Goal: Task Accomplishment & Management: Complete application form

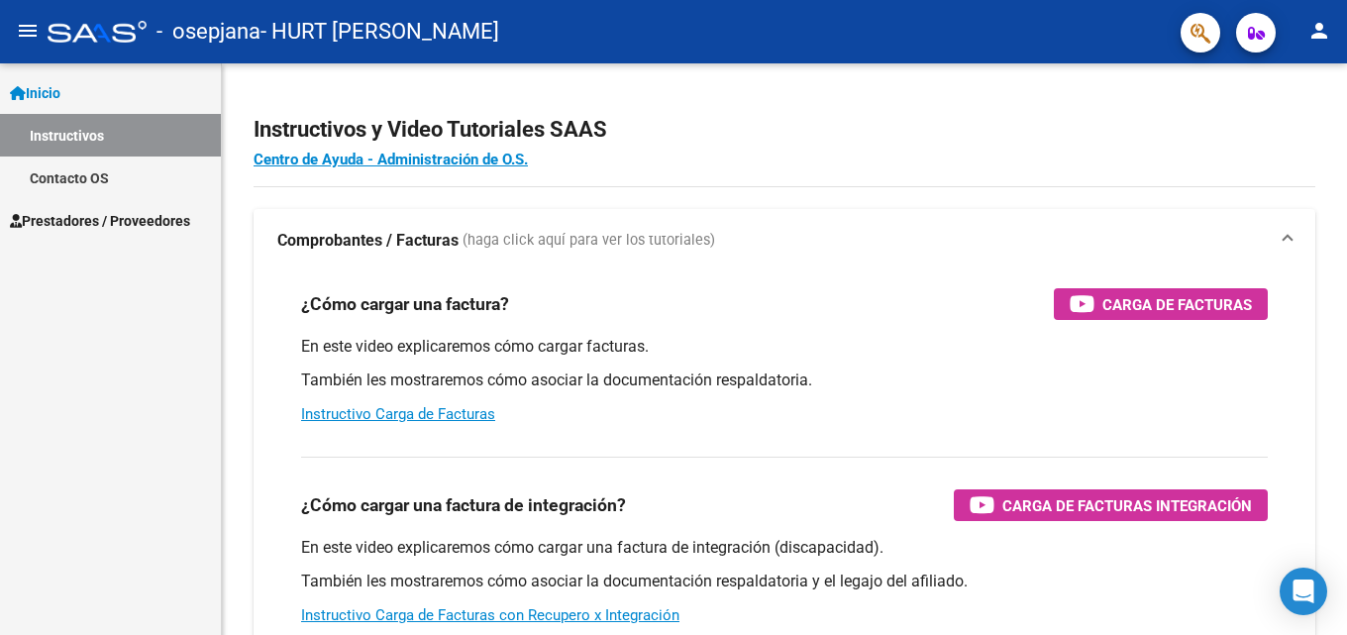
click at [140, 211] on span "Prestadores / Proveedores" at bounding box center [100, 221] width 180 height 22
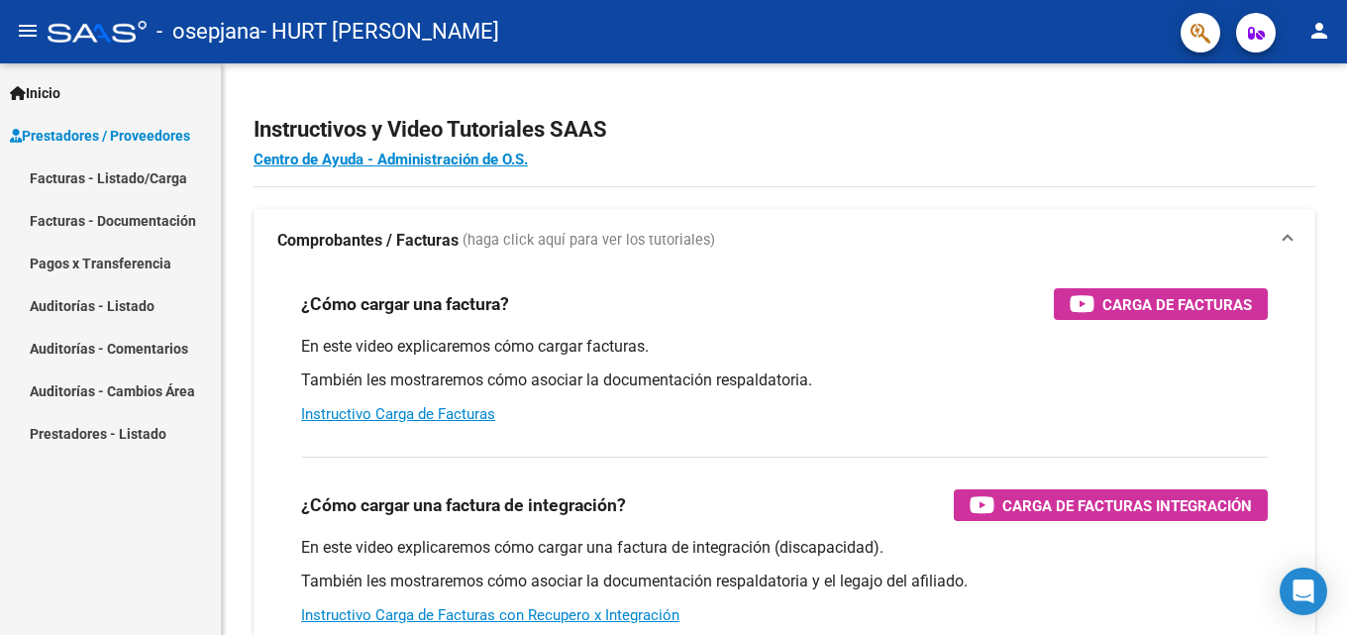
click at [137, 177] on link "Facturas - Listado/Carga" at bounding box center [110, 177] width 221 height 43
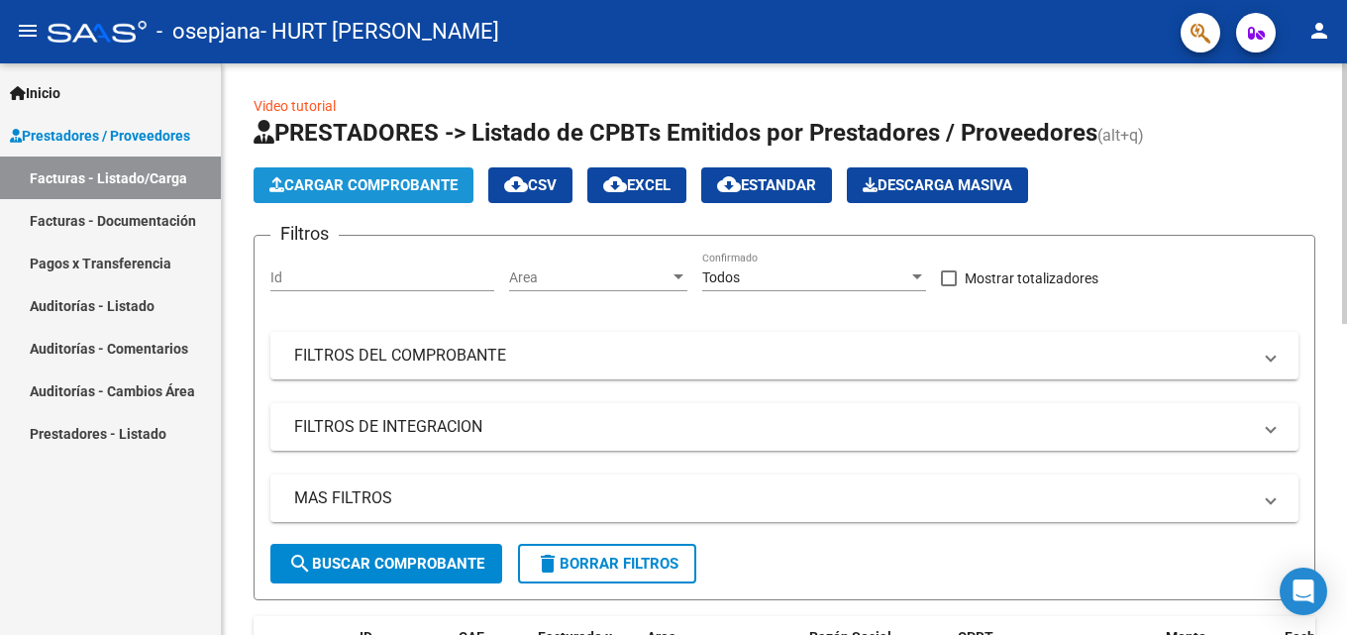
click at [401, 174] on button "Cargar Comprobante" at bounding box center [363, 185] width 220 height 36
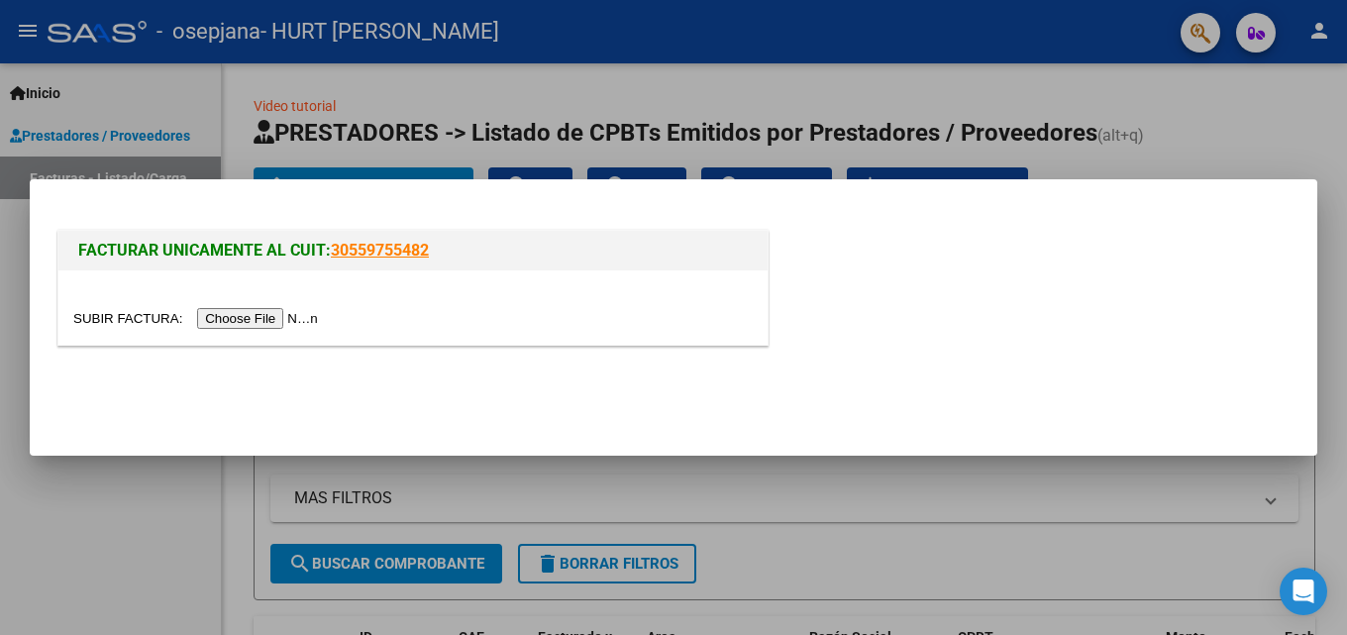
click at [273, 313] on input "file" at bounding box center [198, 318] width 251 height 21
click at [223, 325] on input "file" at bounding box center [198, 318] width 251 height 21
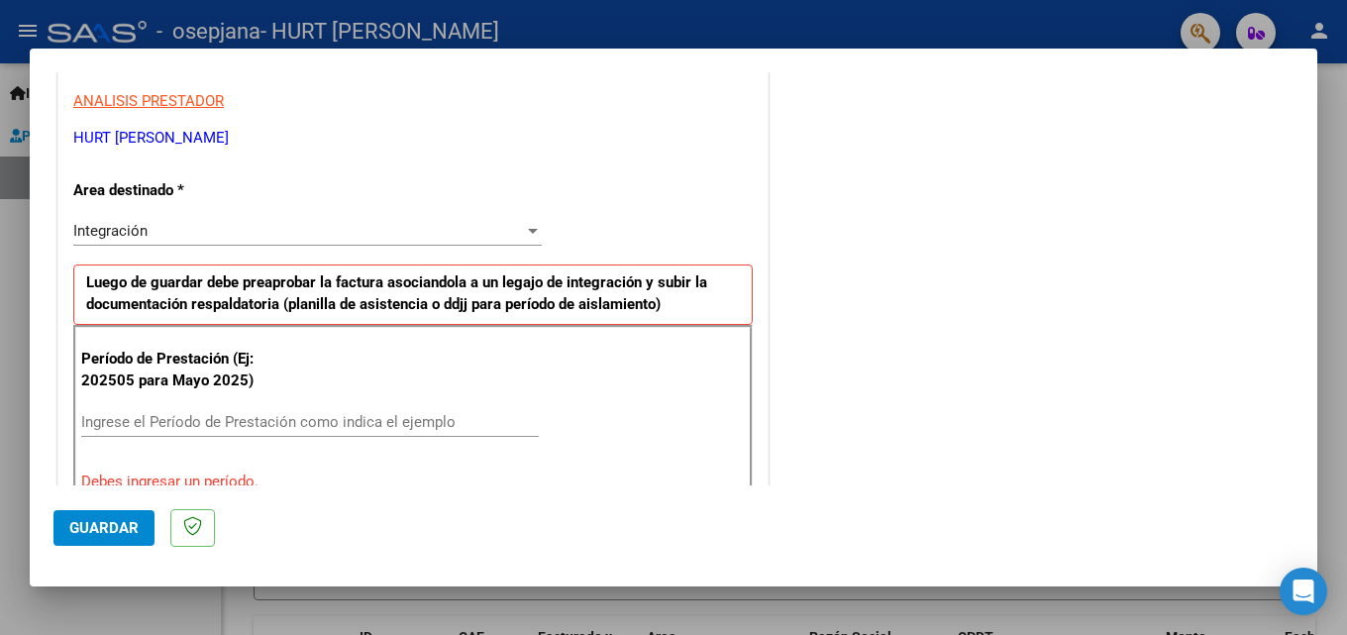
scroll to position [473, 0]
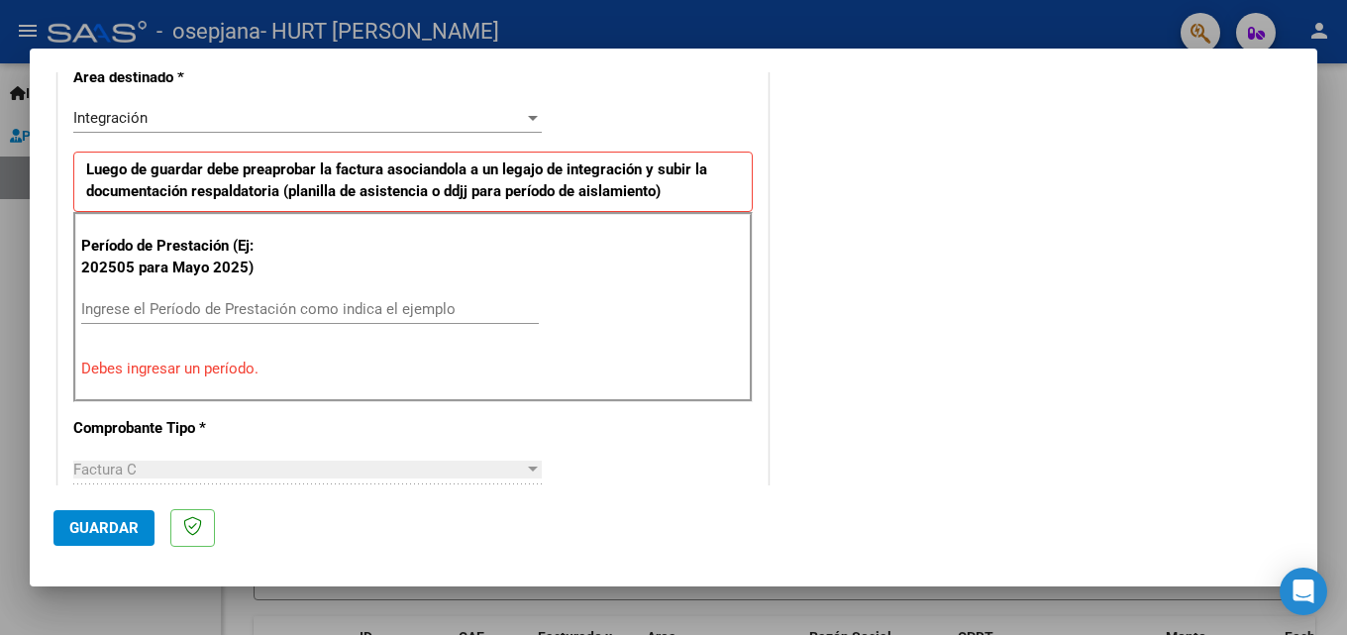
click at [400, 304] on input "Ingrese el Período de Prestación como indica el ejemplo" at bounding box center [309, 309] width 457 height 18
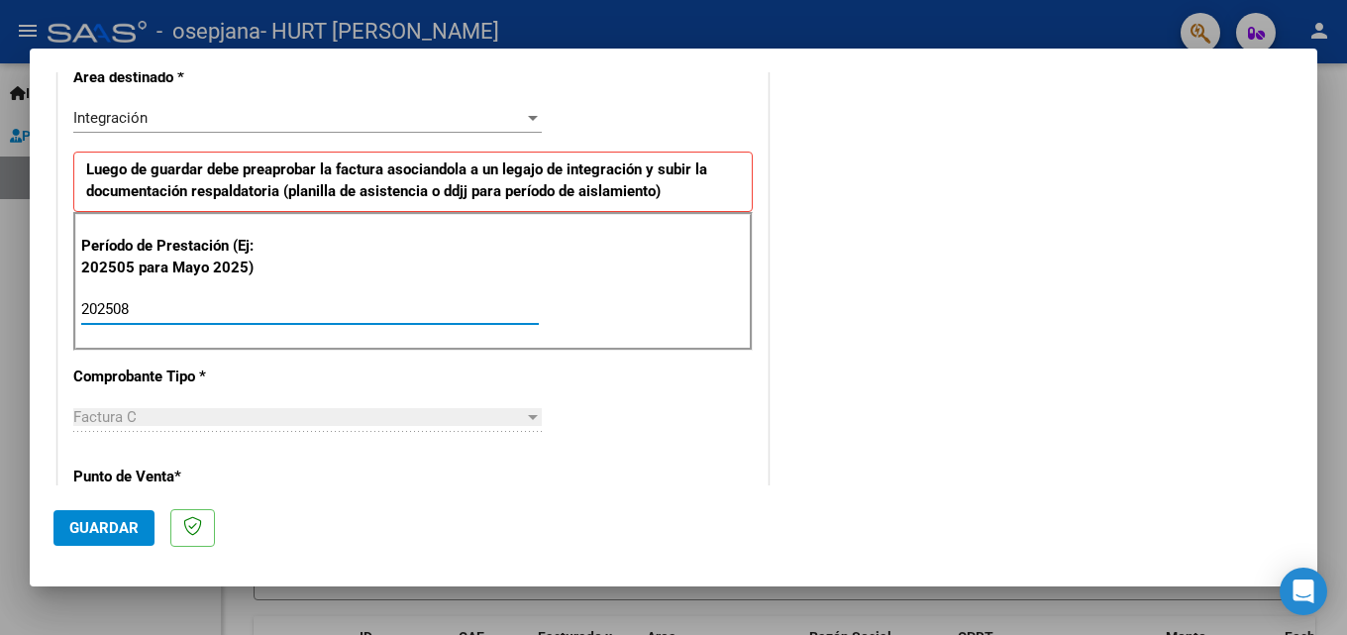
type input "202508"
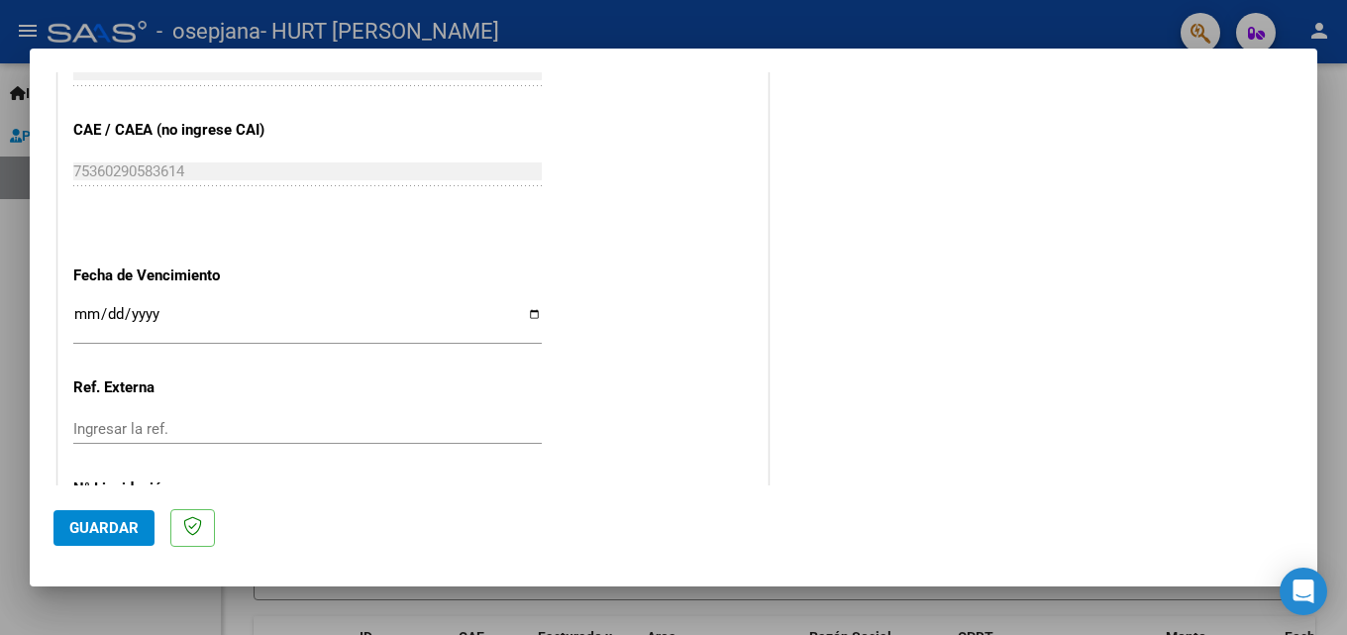
scroll to position [1330, 0]
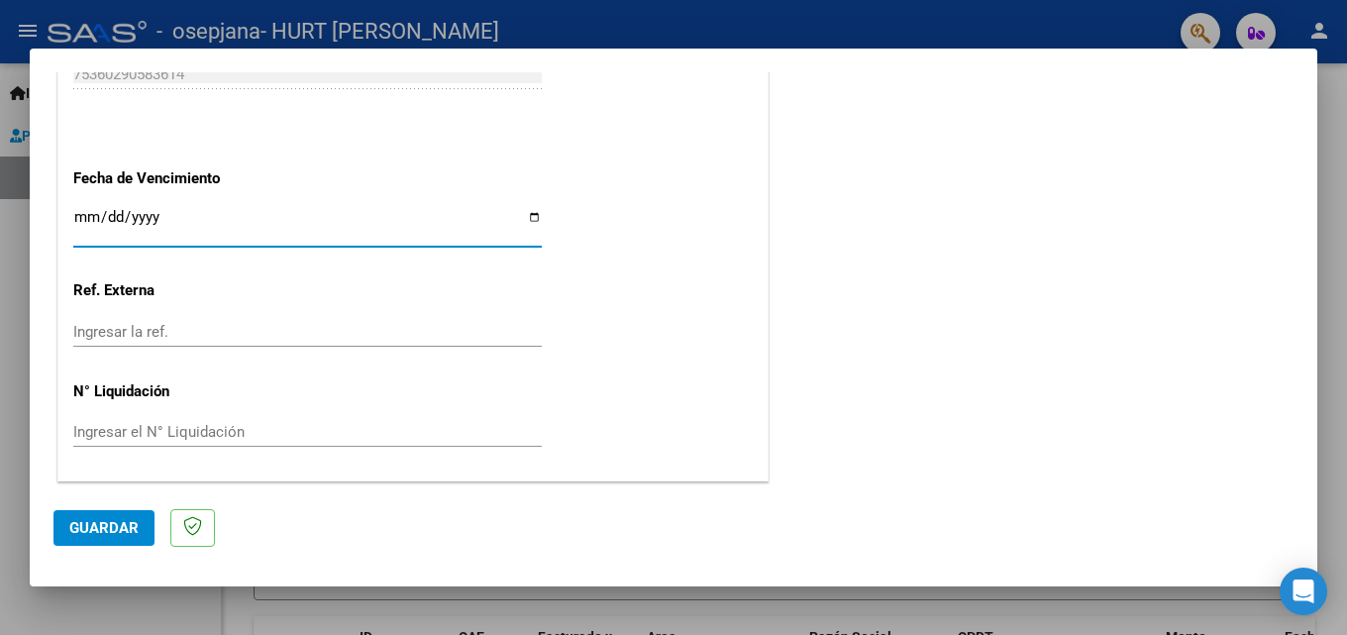
click at [525, 212] on input "Ingresar la fecha" at bounding box center [307, 225] width 468 height 32
type input "[DATE]"
click at [139, 520] on button "Guardar" at bounding box center [103, 528] width 101 height 36
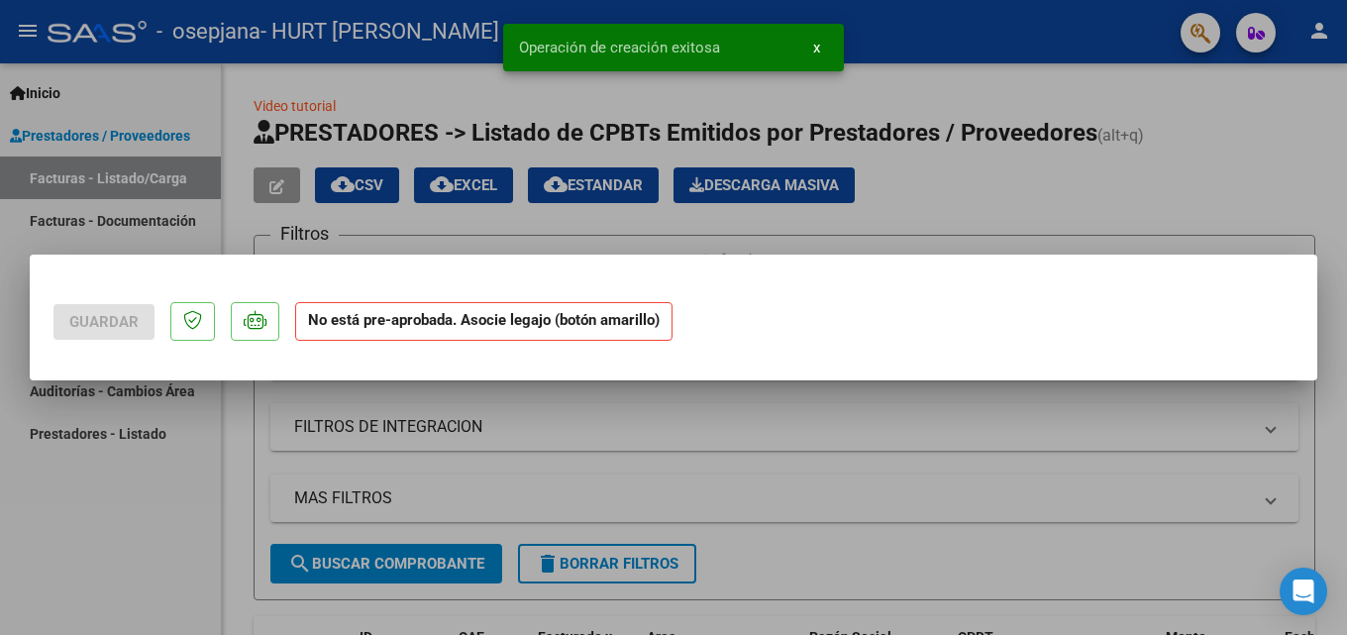
scroll to position [0, 0]
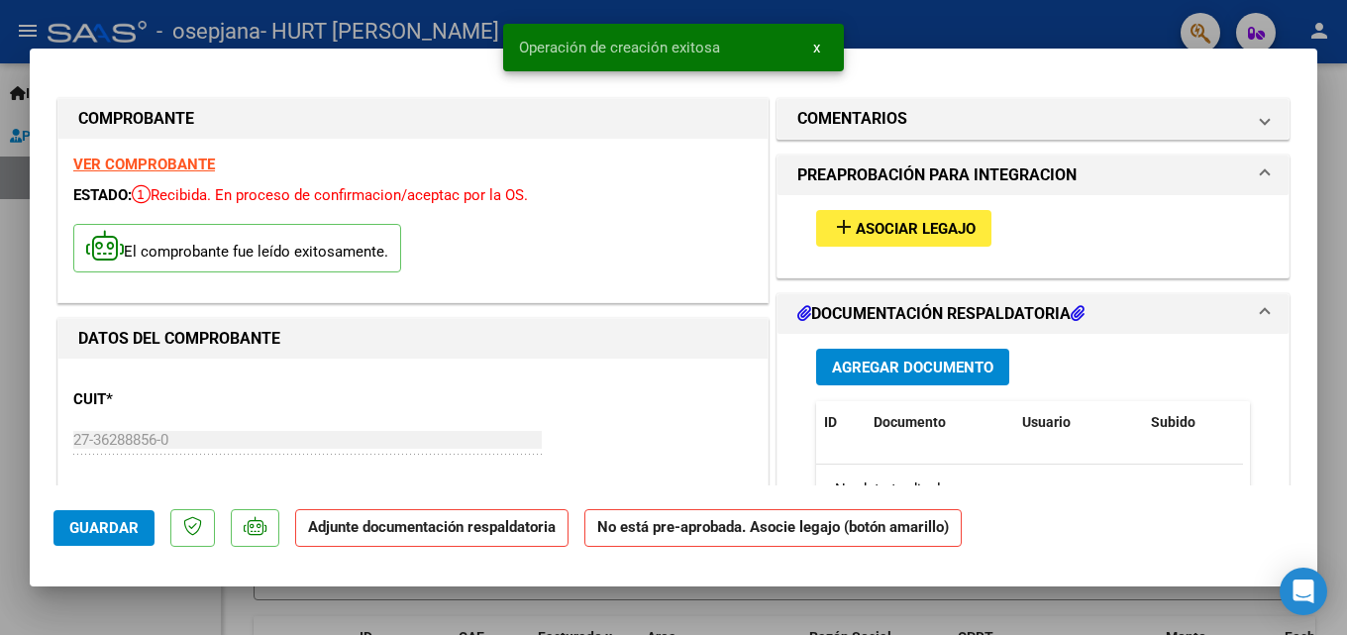
click at [915, 227] on span "Asociar Legajo" at bounding box center [915, 229] width 120 height 18
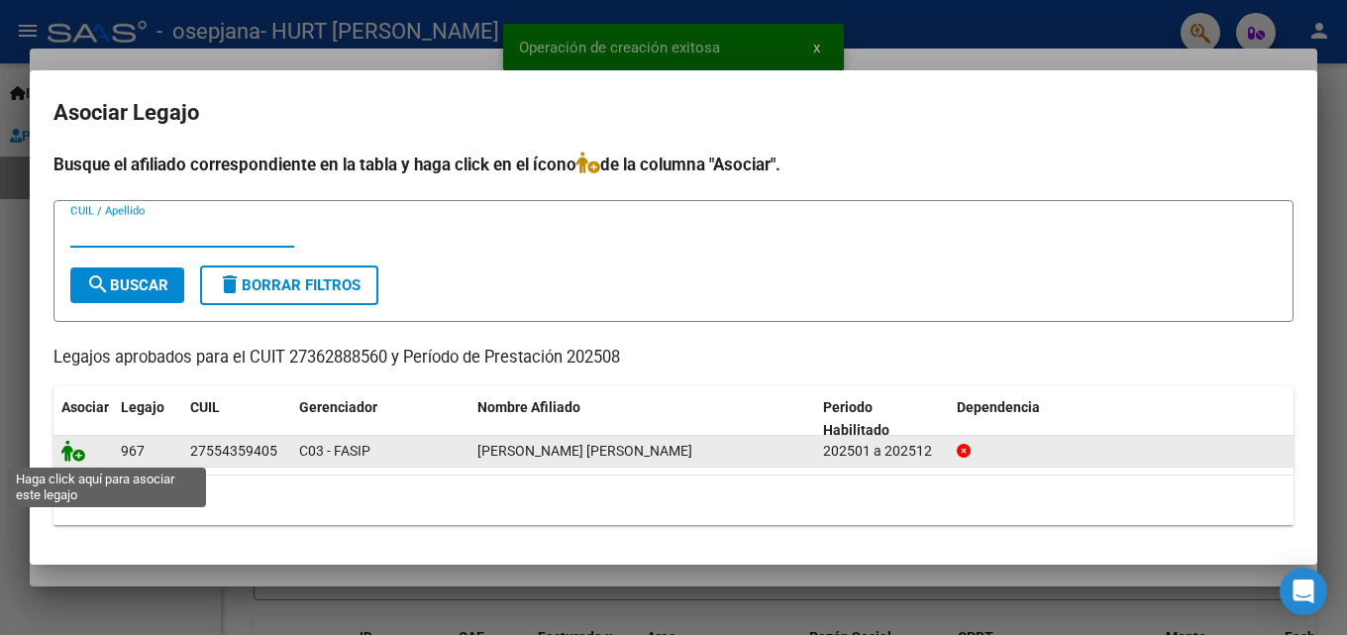
click at [67, 459] on icon at bounding box center [73, 451] width 24 height 22
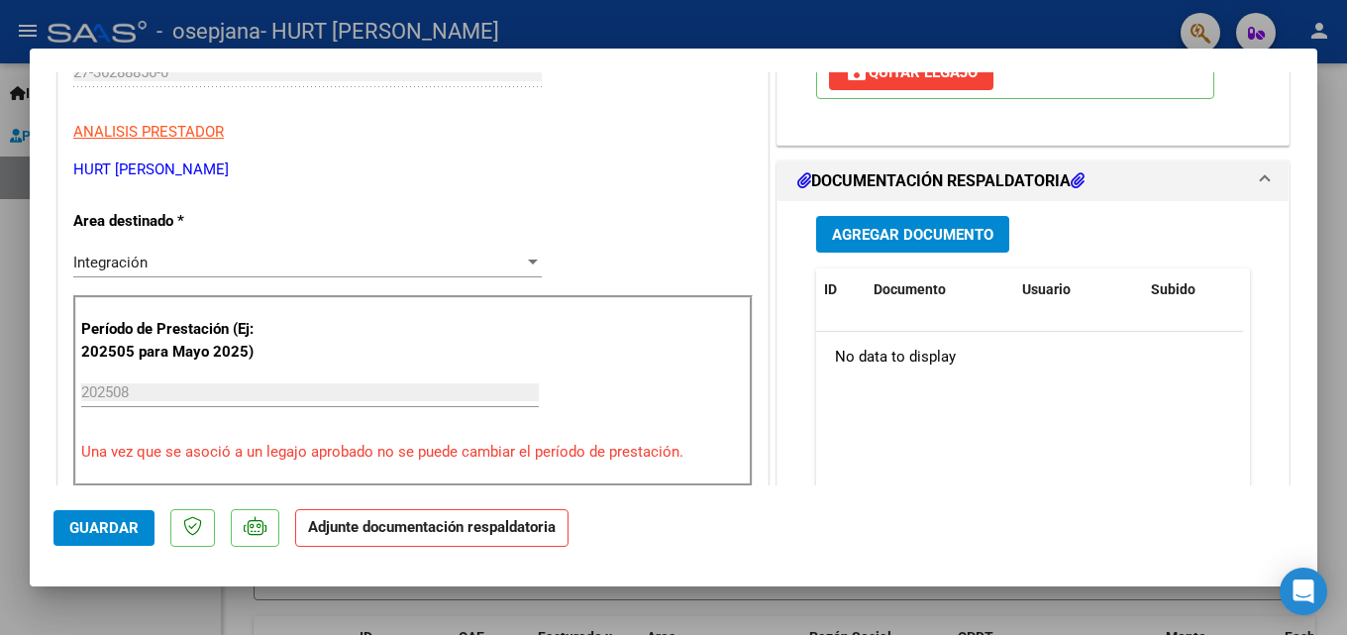
scroll to position [424, 0]
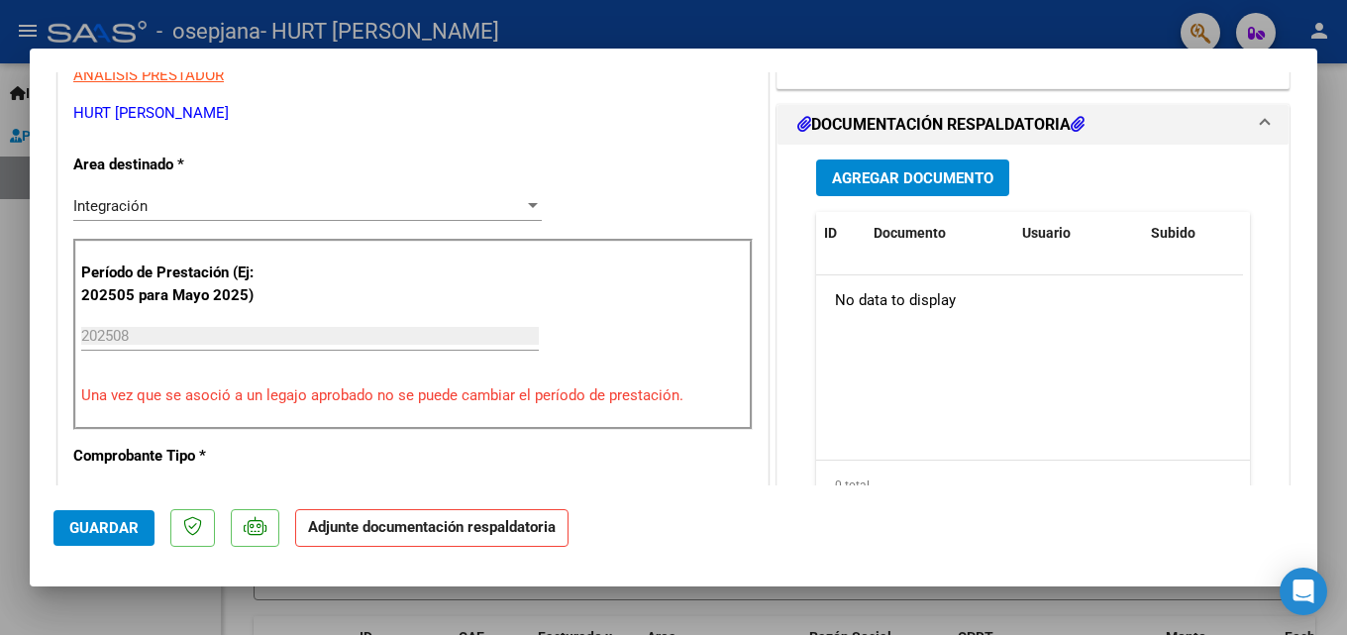
click at [915, 169] on span "Agregar Documento" at bounding box center [912, 178] width 161 height 18
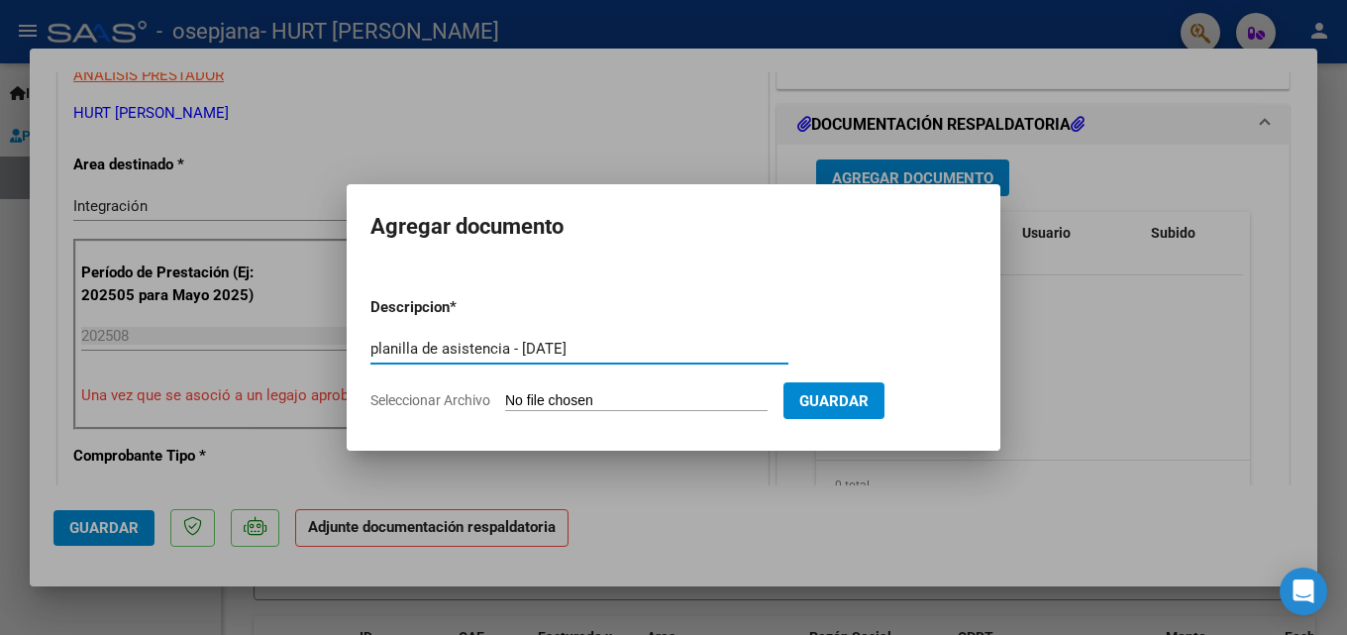
type input "planilla de asistencia - [DATE]"
click at [697, 405] on input "Seleccionar Archivo" at bounding box center [636, 401] width 262 height 19
type input "C:\fakepath\Planilla de asistencia [PERSON_NAME] [PERSON_NAME][DATE].jpg"
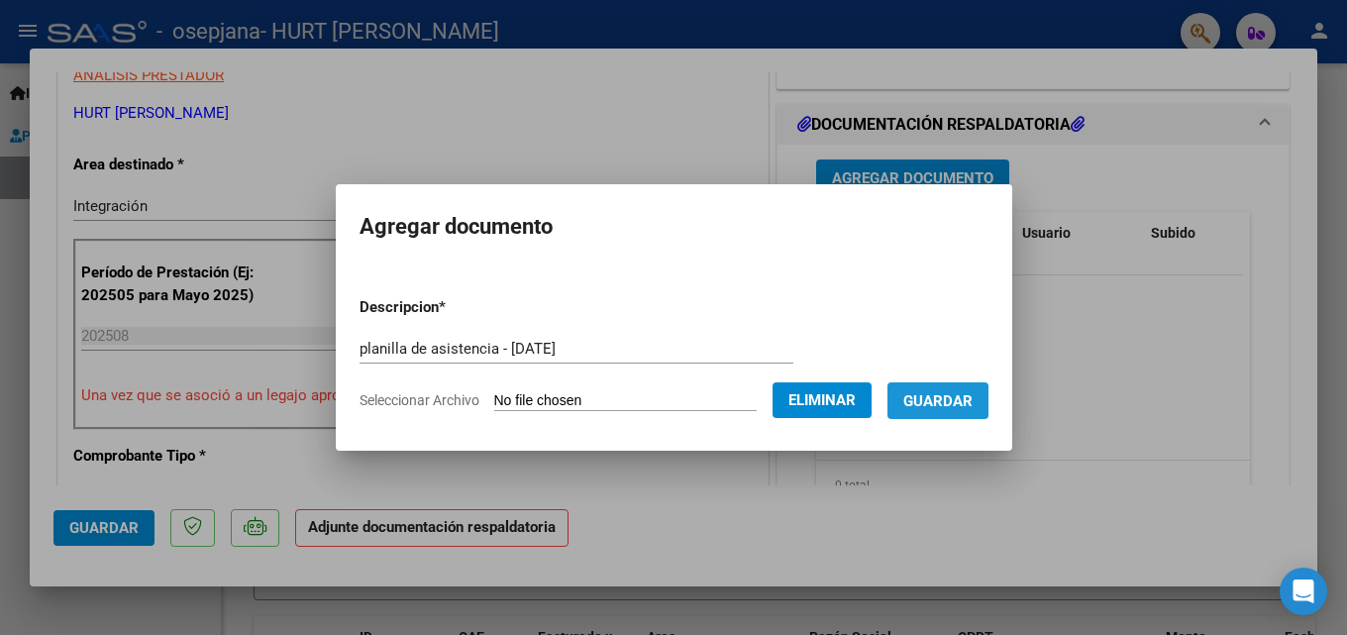
click at [953, 413] on button "Guardar" at bounding box center [937, 400] width 101 height 37
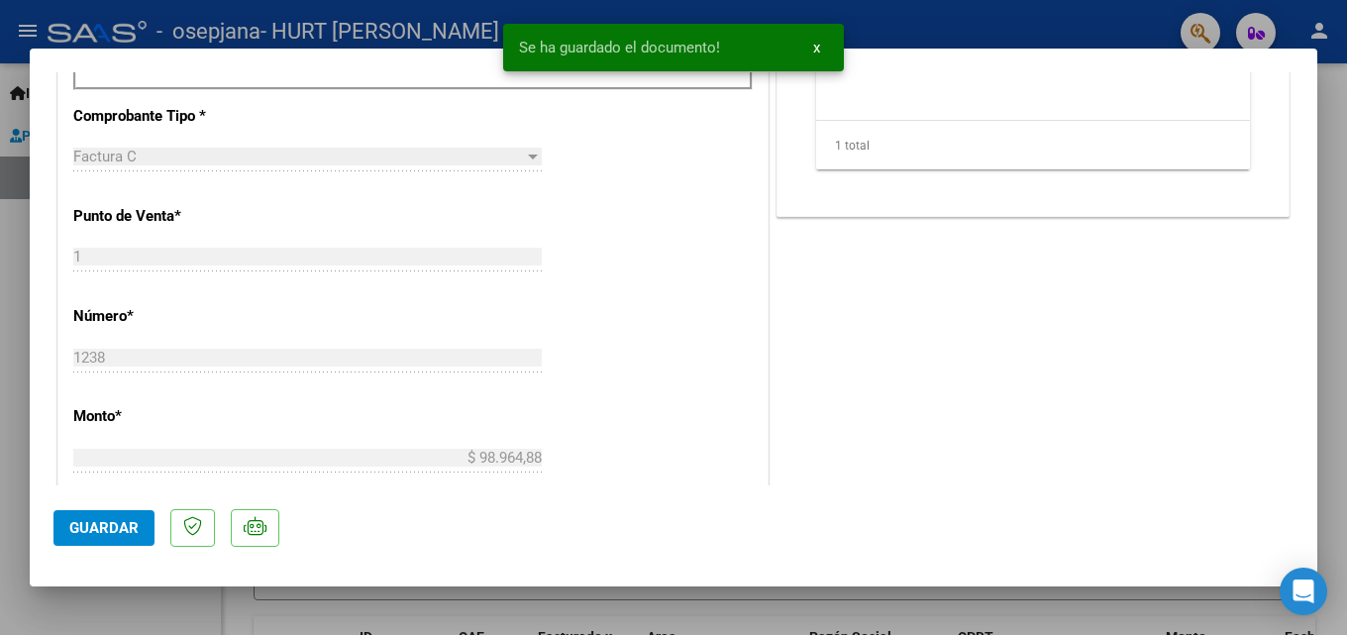
scroll to position [1359, 0]
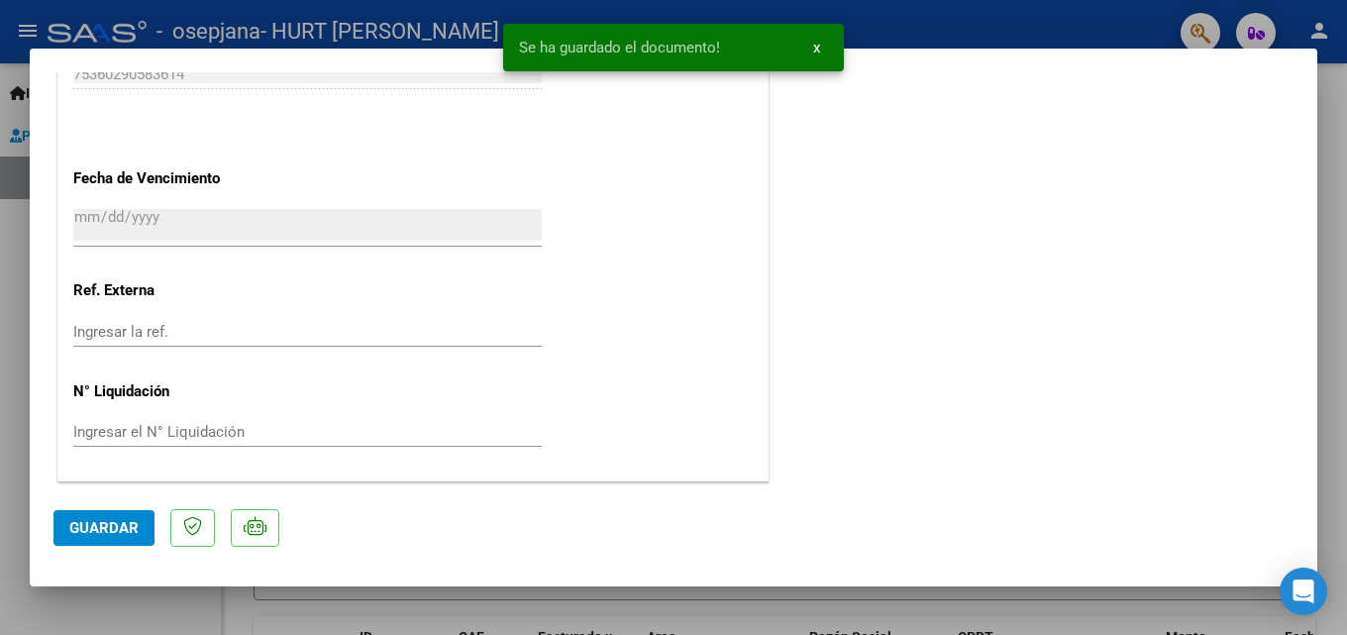
click at [133, 520] on span "Guardar" at bounding box center [103, 528] width 69 height 18
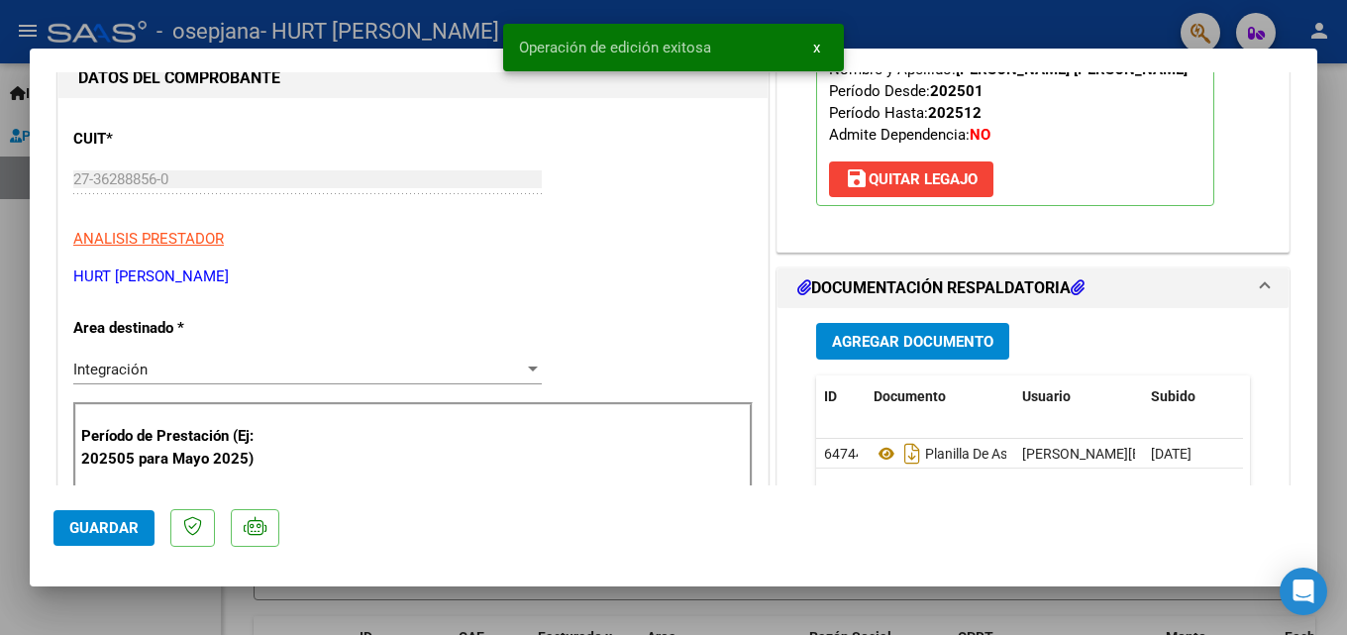
scroll to position [0, 0]
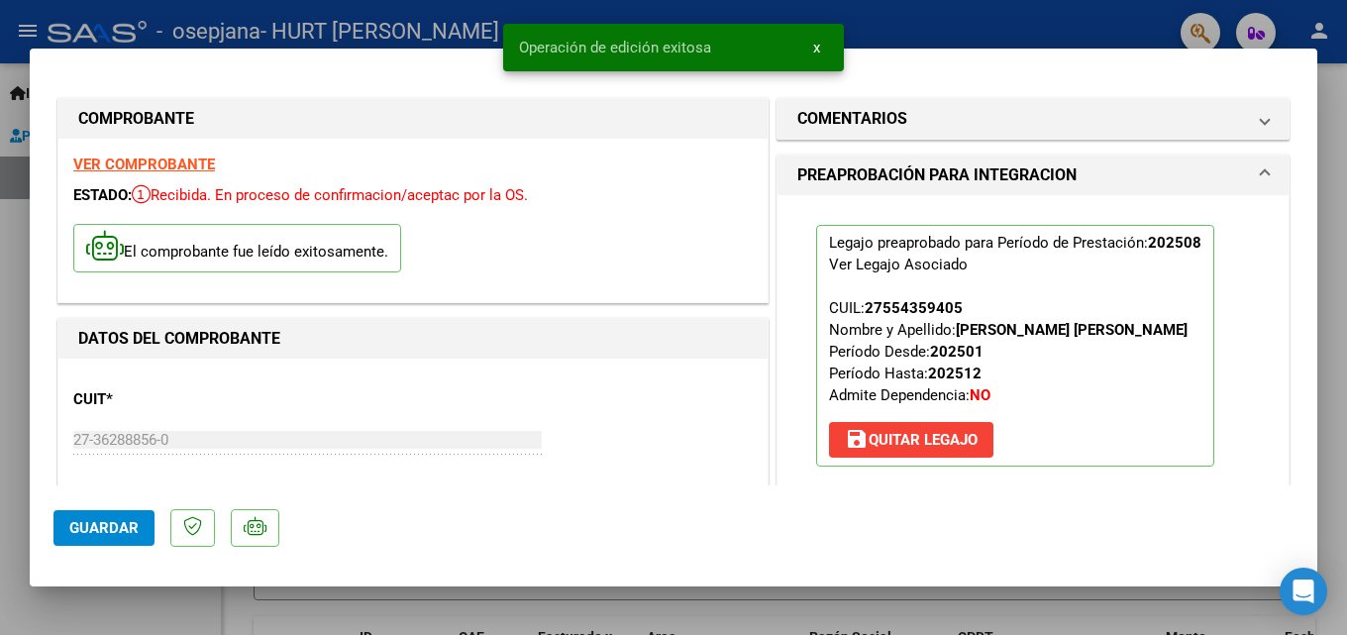
click at [1346, 206] on div at bounding box center [673, 317] width 1347 height 635
